Goal: Find contact information: Find contact information

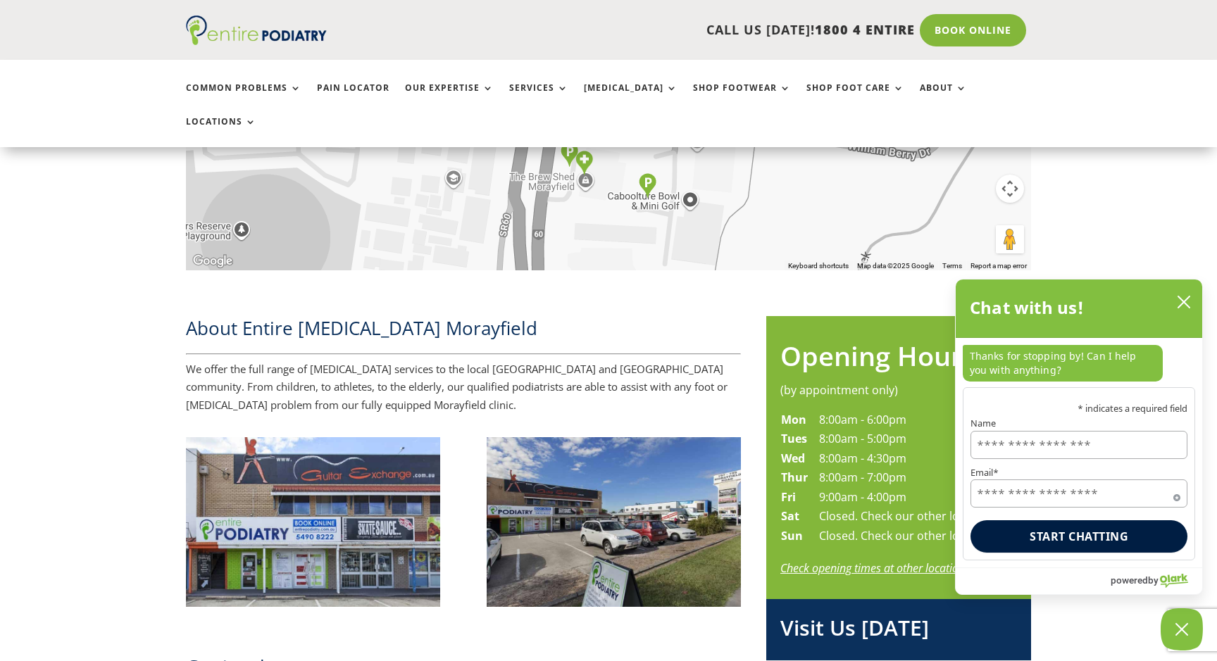
scroll to position [456, 0]
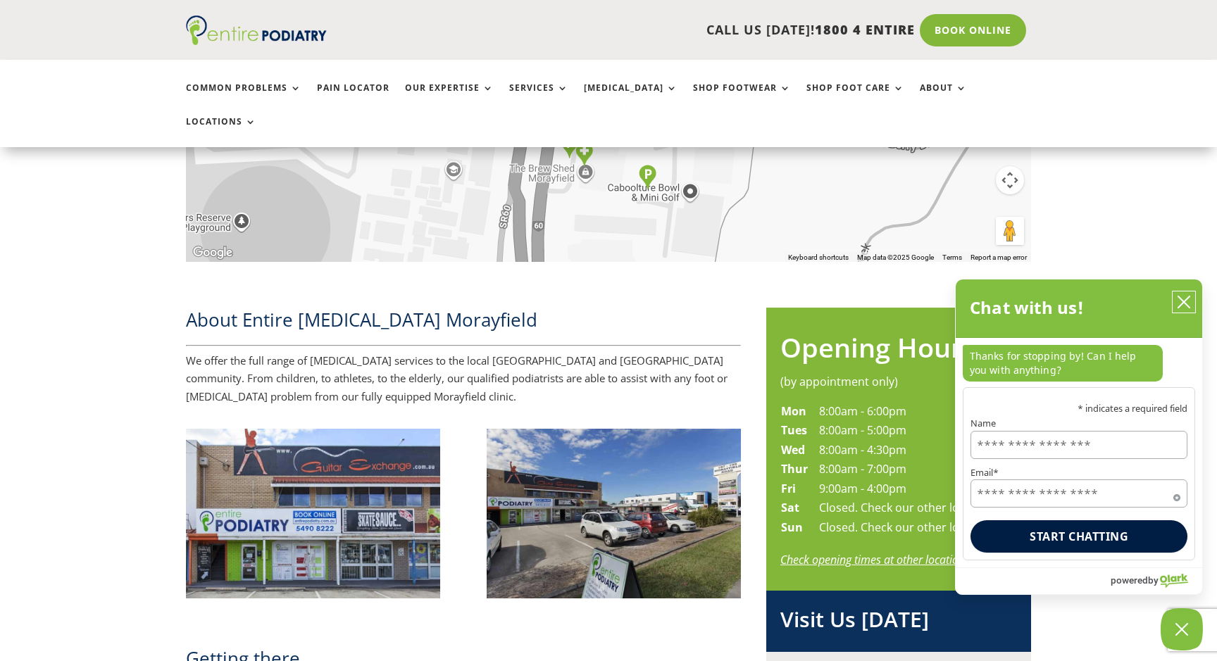
click at [1191, 299] on button "close chatbox" at bounding box center [1184, 302] width 23 height 21
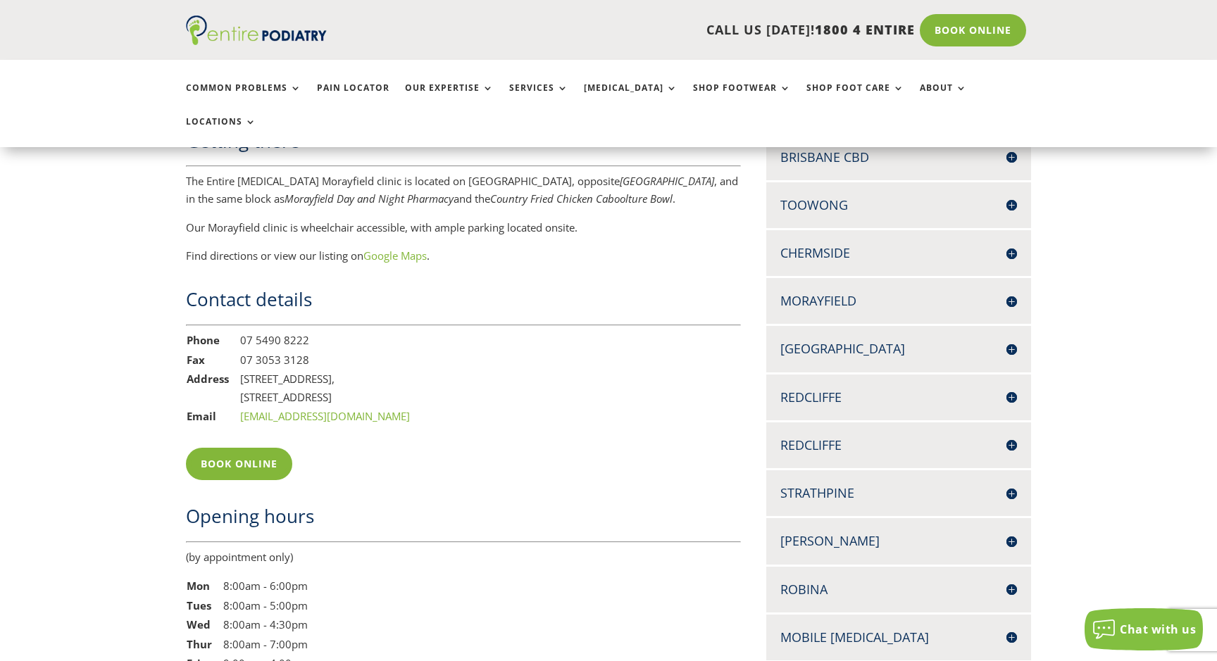
scroll to position [978, 0]
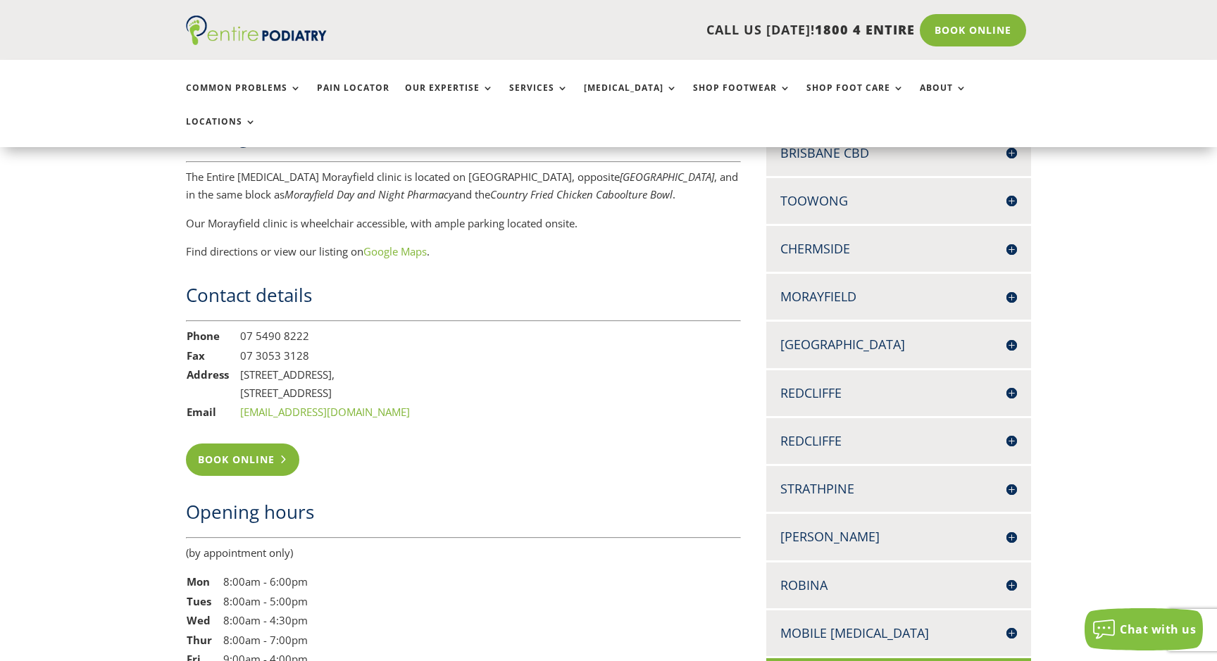
click at [240, 444] on link "Book Online" at bounding box center [242, 460] width 113 height 32
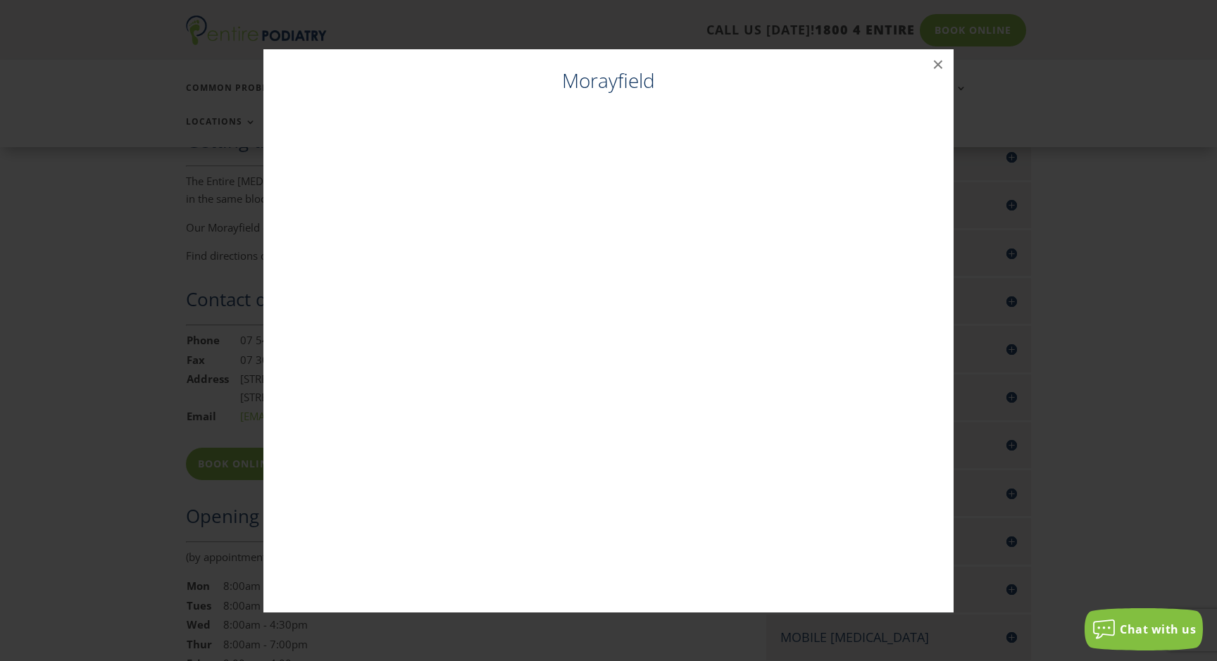
scroll to position [974, 0]
click at [1087, 168] on div "Morayfield ×" at bounding box center [609, 331] width 1206 height 592
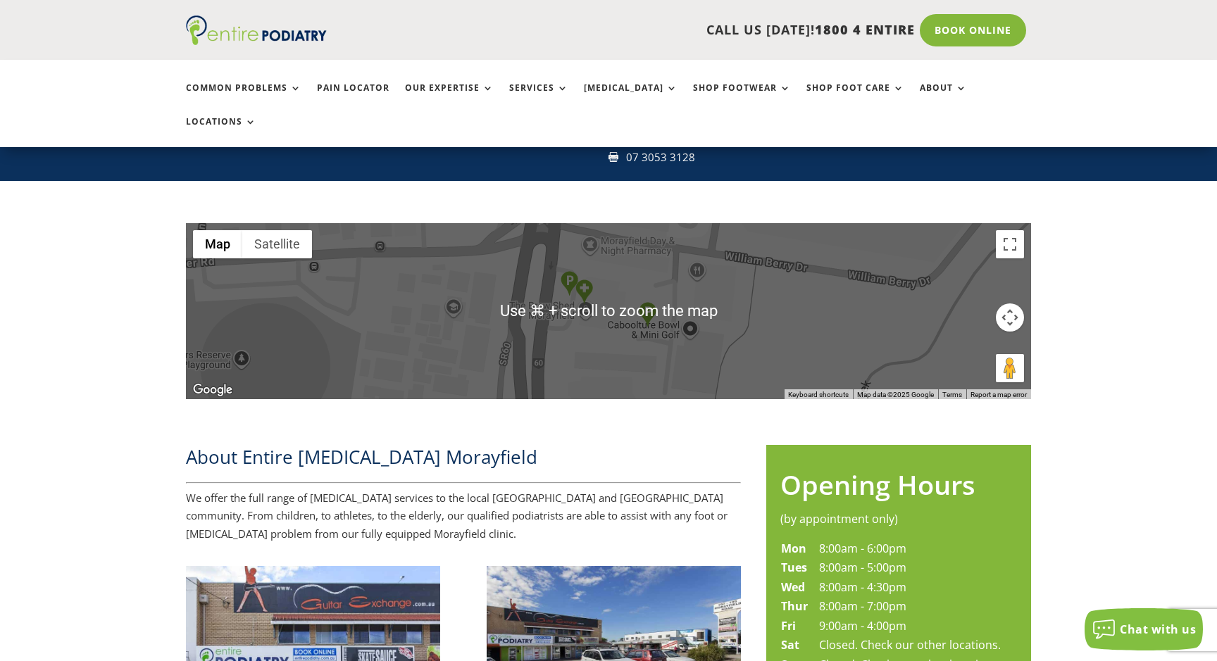
scroll to position [0, 0]
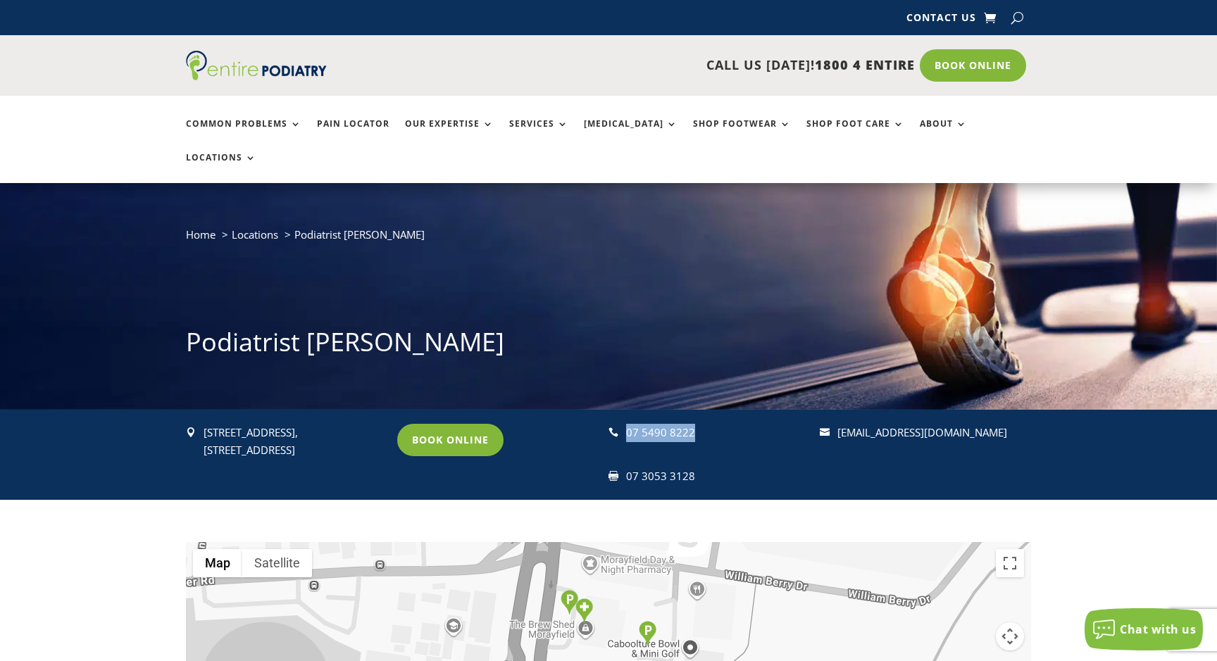
drag, startPoint x: 695, startPoint y: 397, endPoint x: 628, endPoint y: 394, distance: 67.0
click at [628, 424] on div "07 5490 8222" at bounding box center [716, 433] width 181 height 18
copy div "07 5490 8222"
